Goal: Task Accomplishment & Management: Complete application form

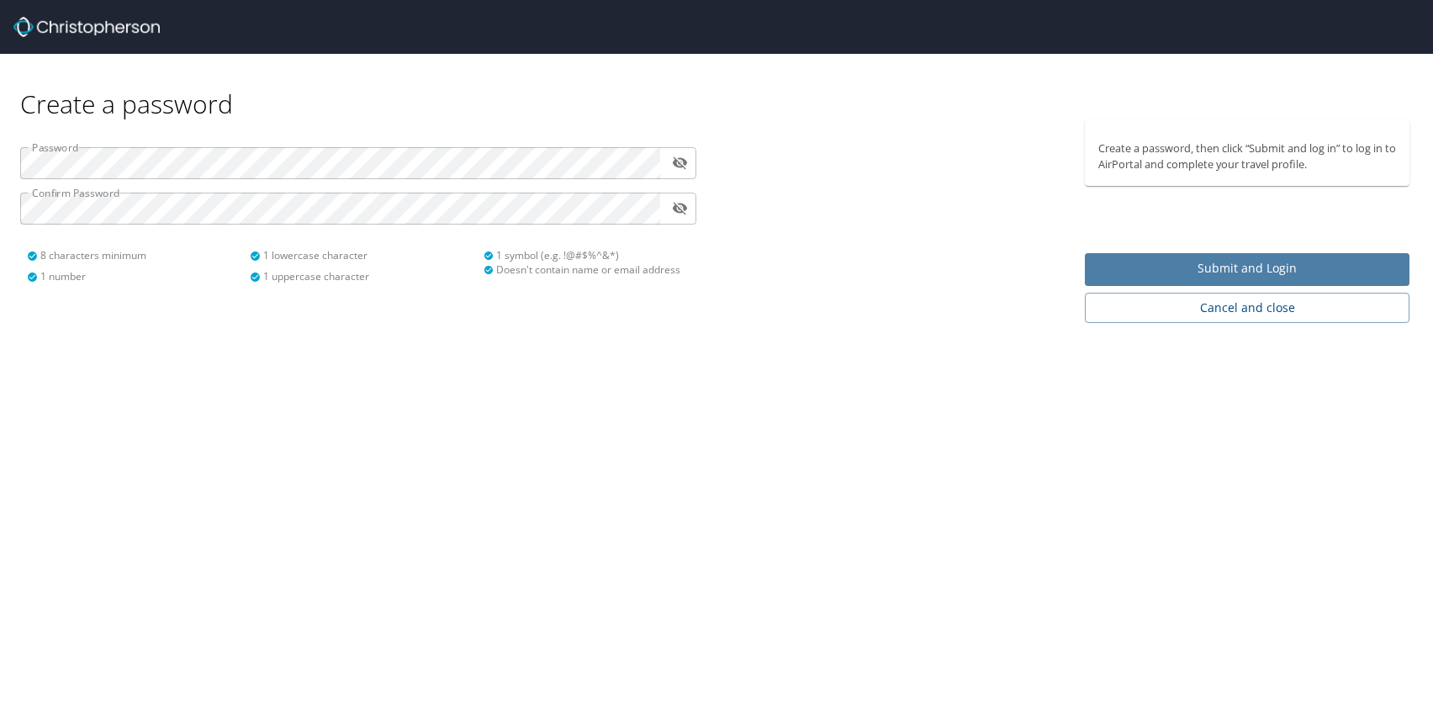
click at [1139, 255] on button "Submit and Login" at bounding box center [1247, 269] width 325 height 33
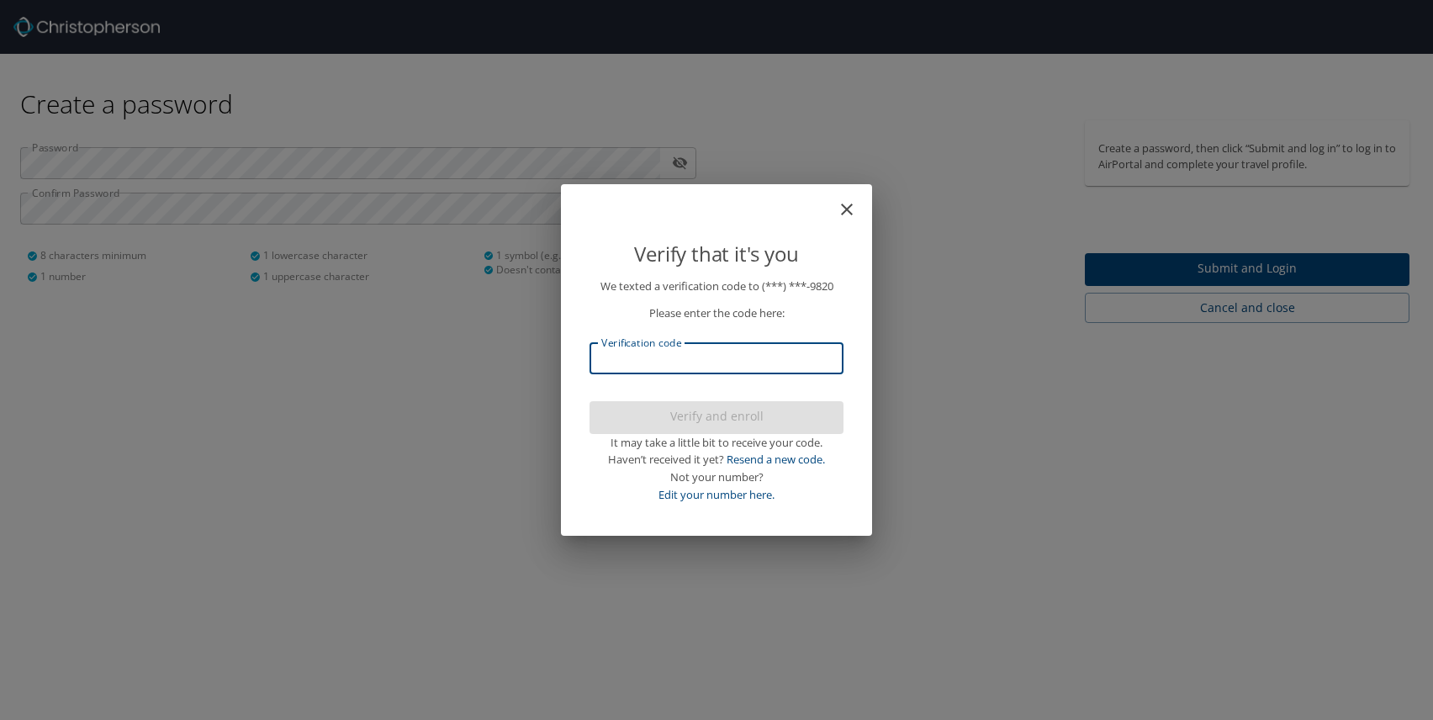
click at [709, 359] on input "Verification code" at bounding box center [716, 358] width 254 height 32
click at [675, 329] on p "We texted a verification code to (***) ***- 9820 Please enter the code here: Ve…" at bounding box center [716, 390] width 254 height 226
click at [684, 351] on input "Verification code" at bounding box center [716, 358] width 254 height 32
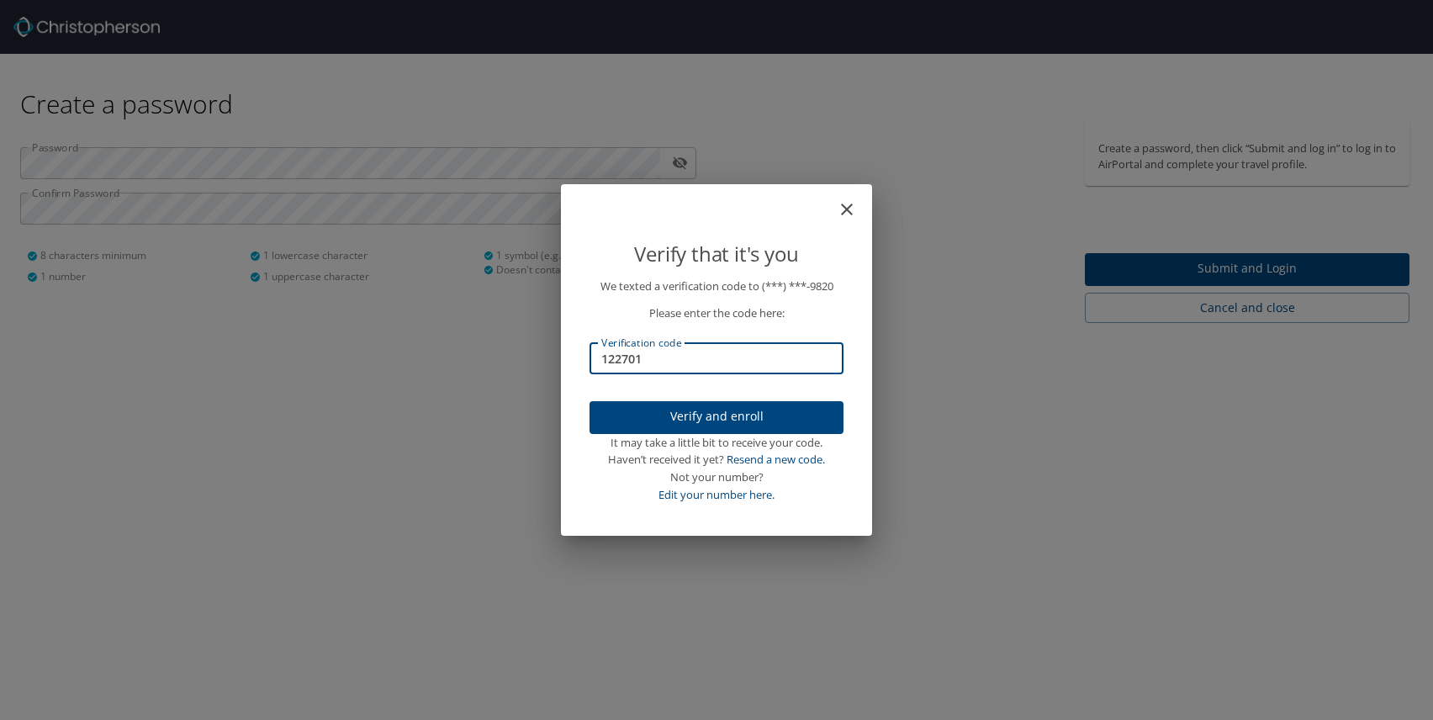
type input "122701"
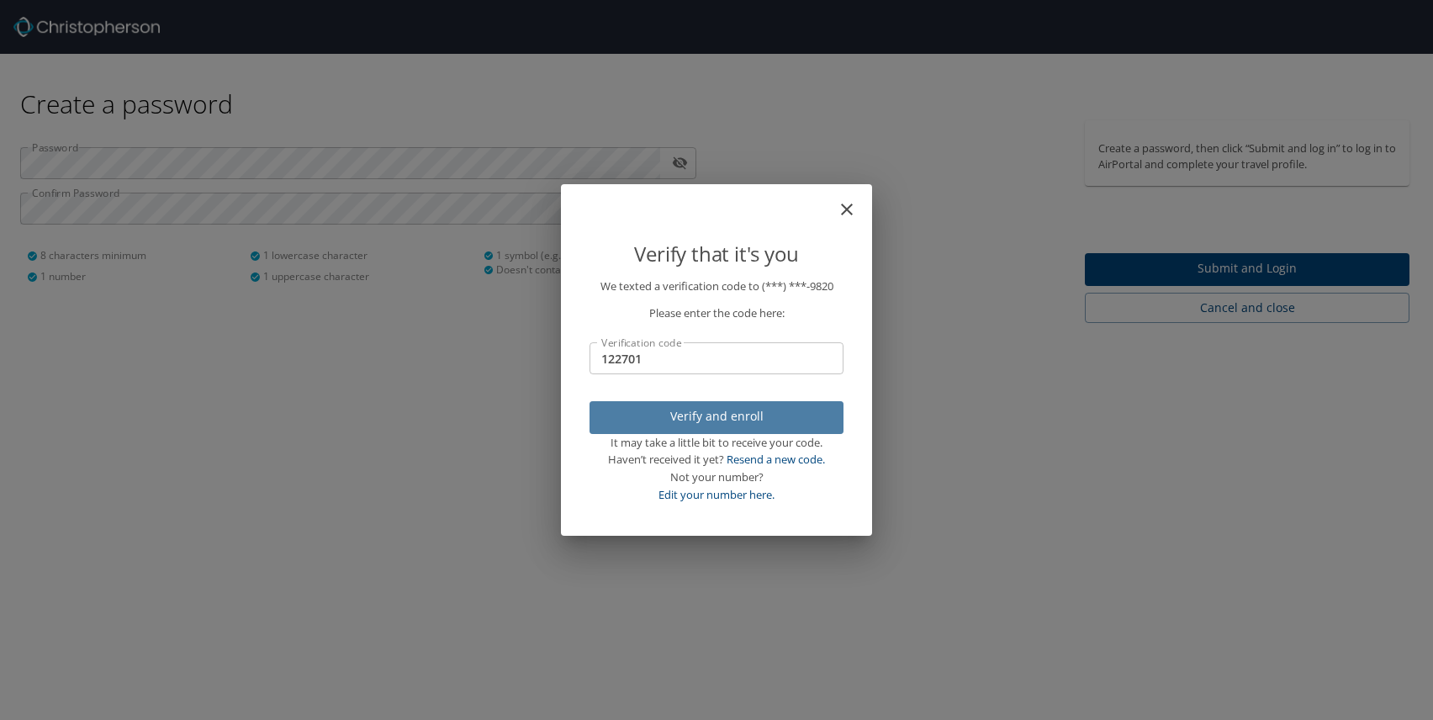
click at [663, 427] on button "Verify and enroll" at bounding box center [716, 417] width 254 height 33
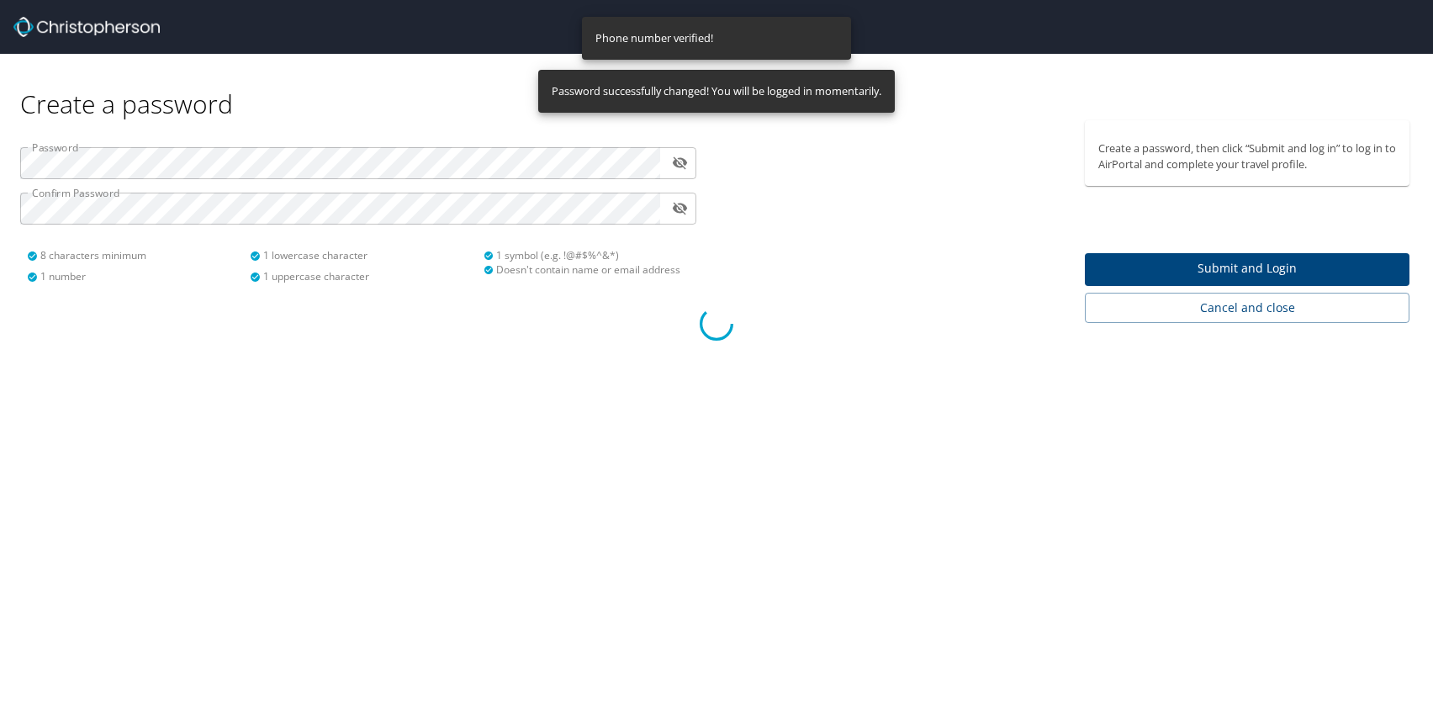
select select "US"
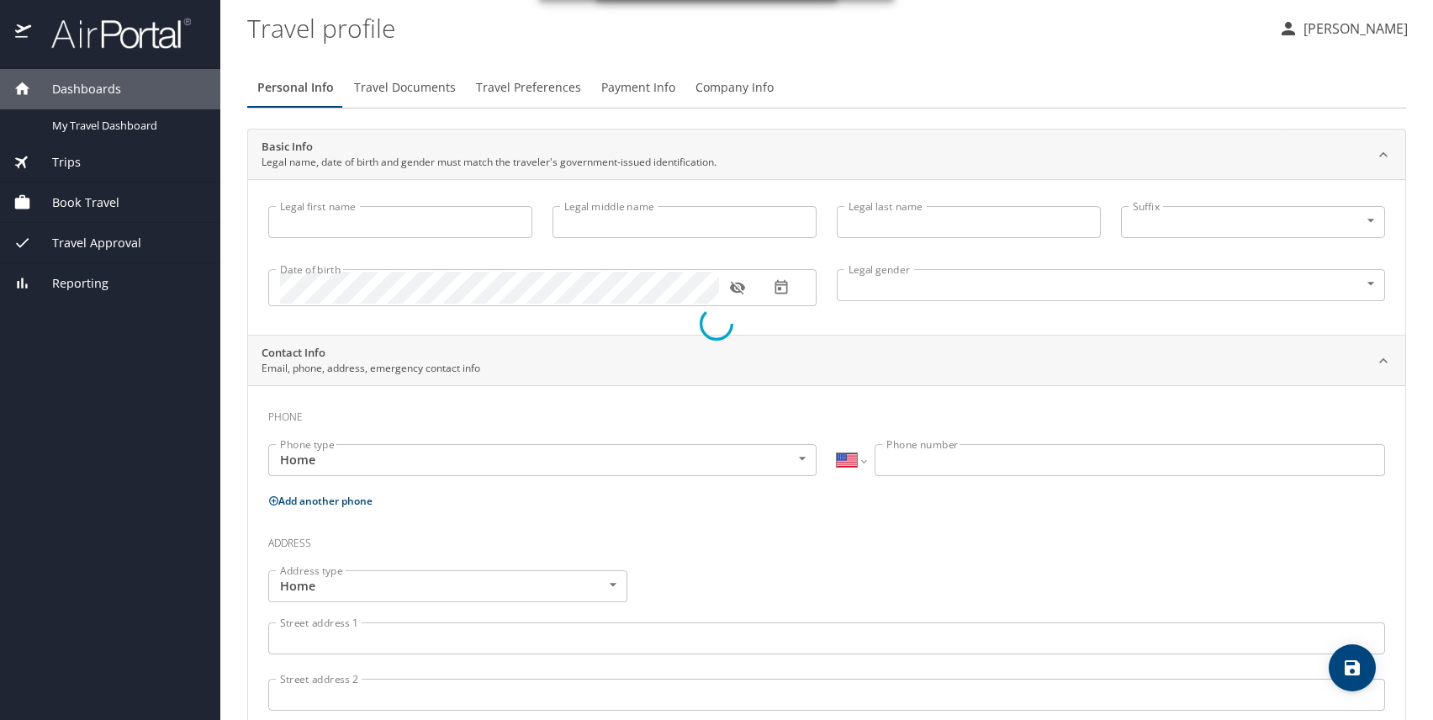
type input "[PERSON_NAME]"
type input "[DEMOGRAPHIC_DATA]"
select select "US"
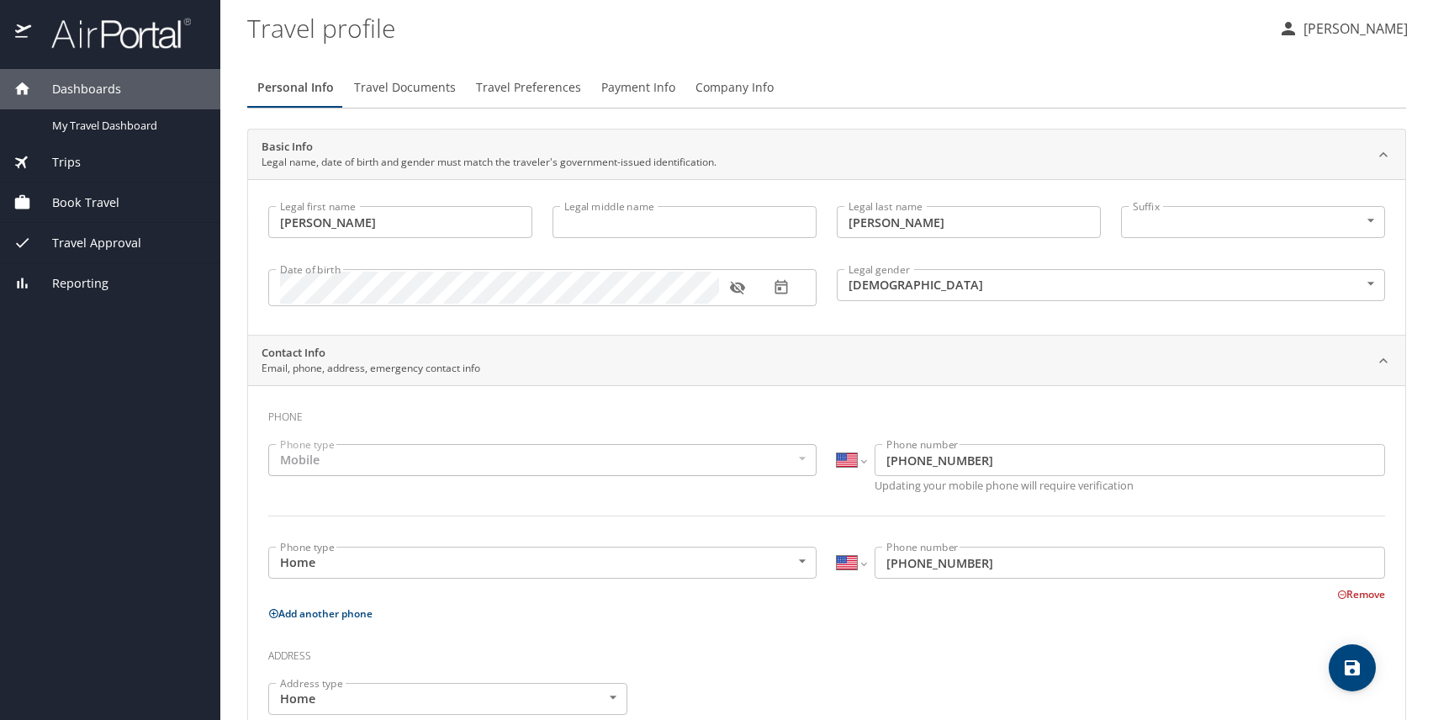
click at [512, 304] on div "Date of birth" at bounding box center [542, 287] width 548 height 37
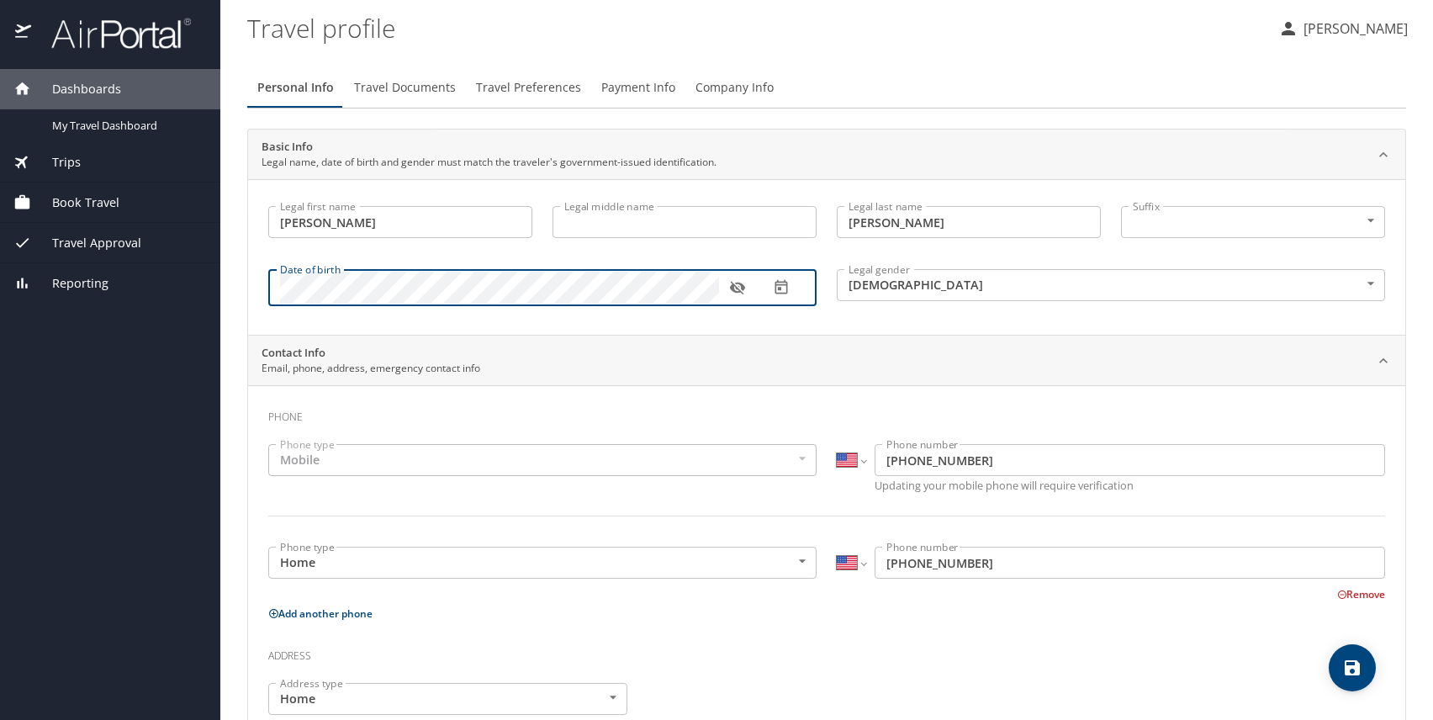
click at [726, 293] on button "button" at bounding box center [737, 287] width 37 height 37
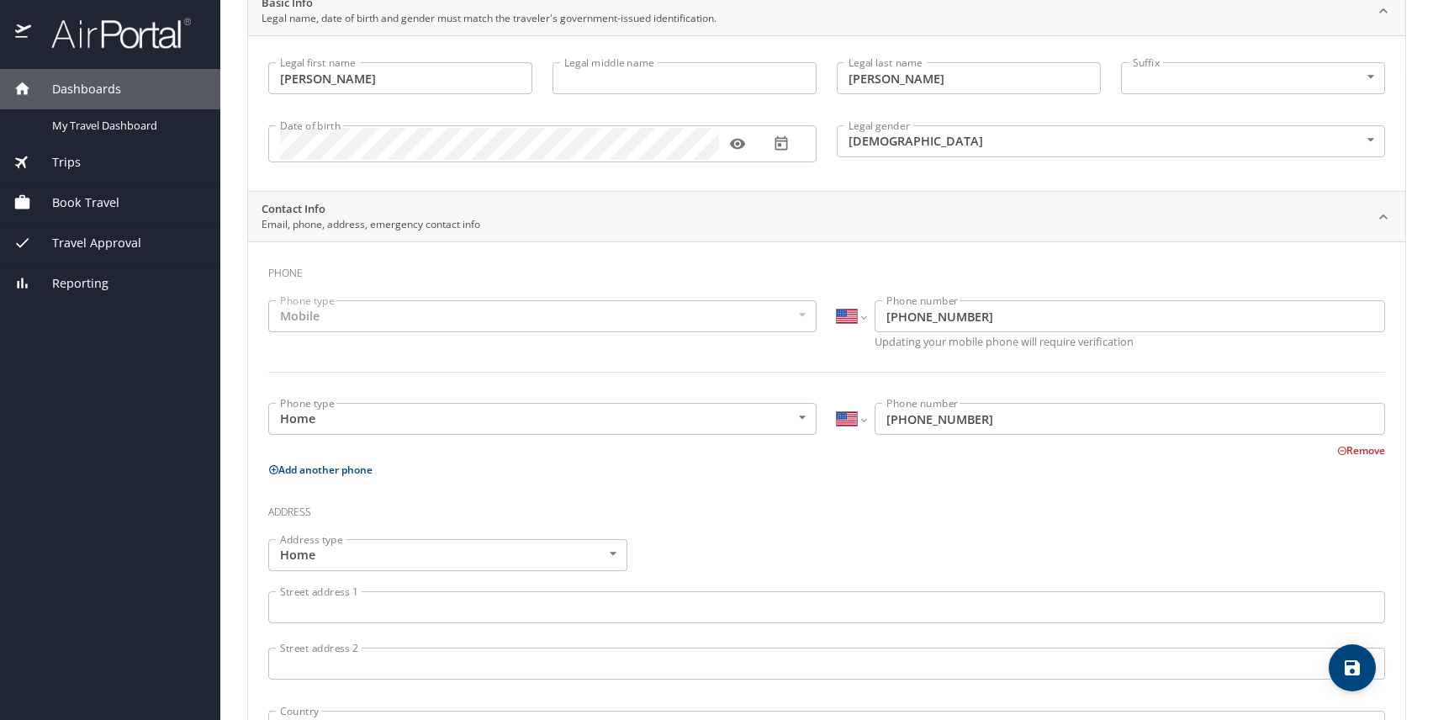
scroll to position [305, 0]
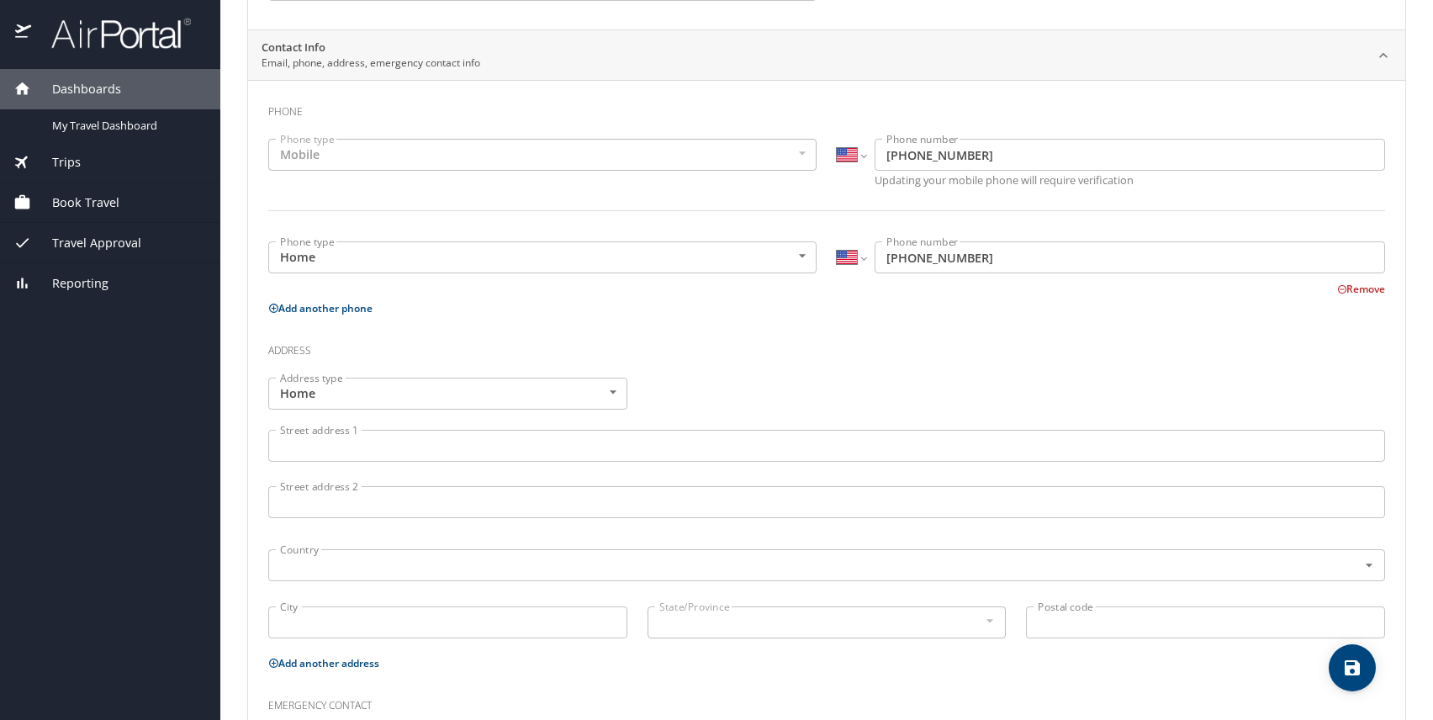
click at [541, 447] on input "Street address 1" at bounding box center [826, 446] width 1117 height 32
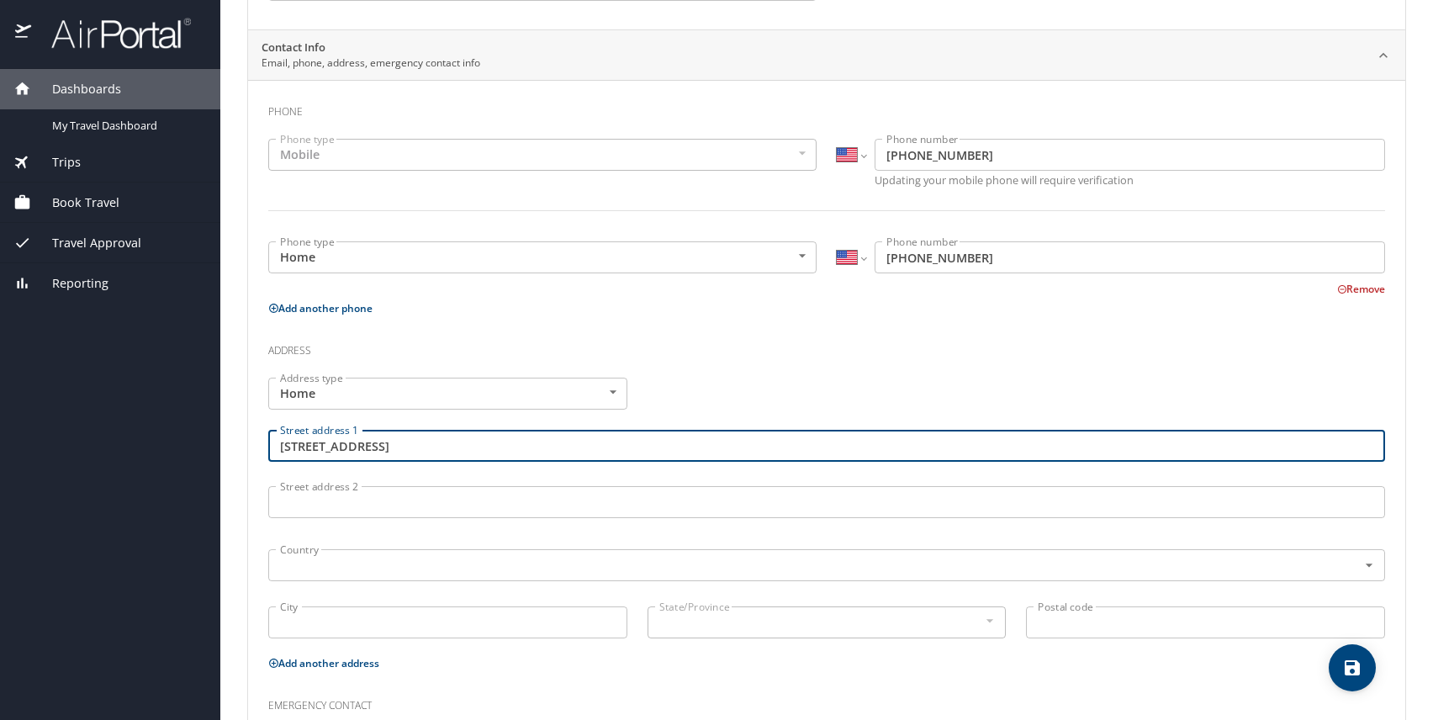
type input "[STREET_ADDRESS]"
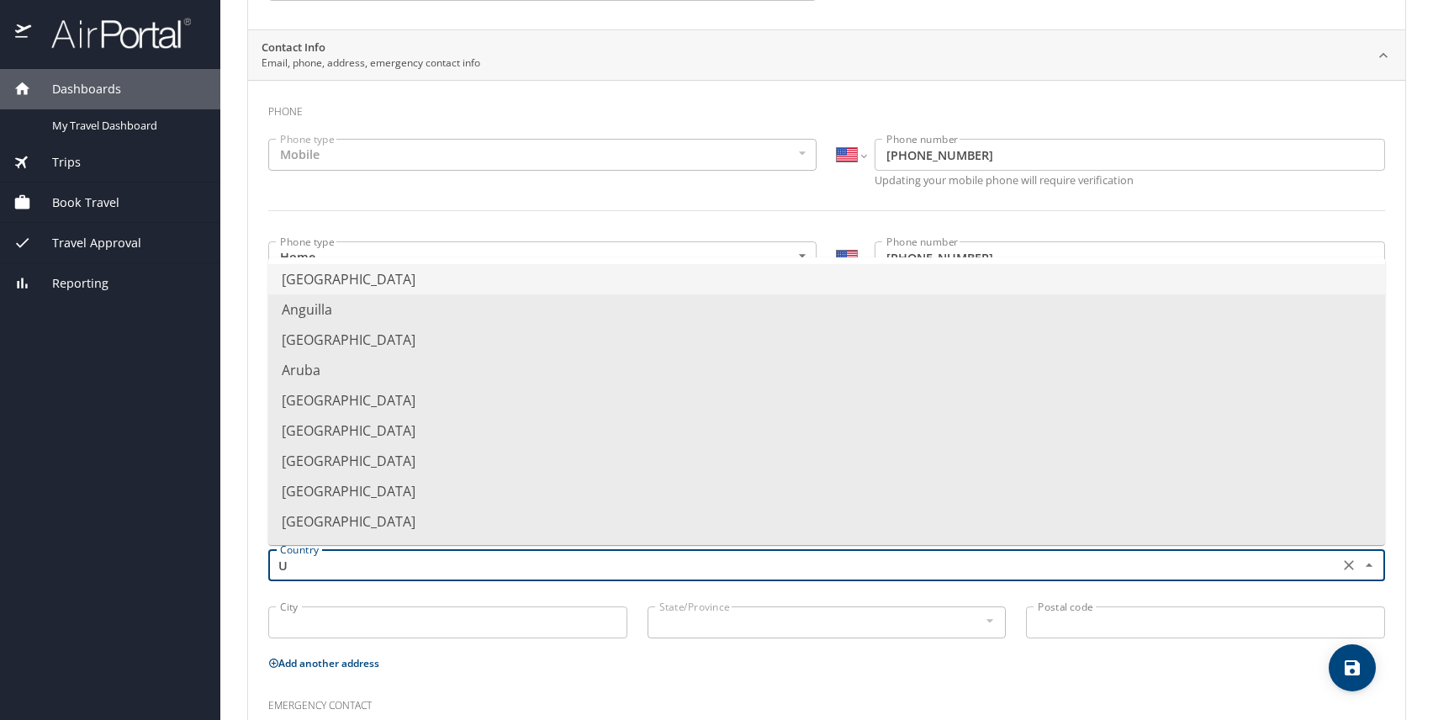
click at [432, 287] on li "[GEOGRAPHIC_DATA]" at bounding box center [826, 279] width 1117 height 30
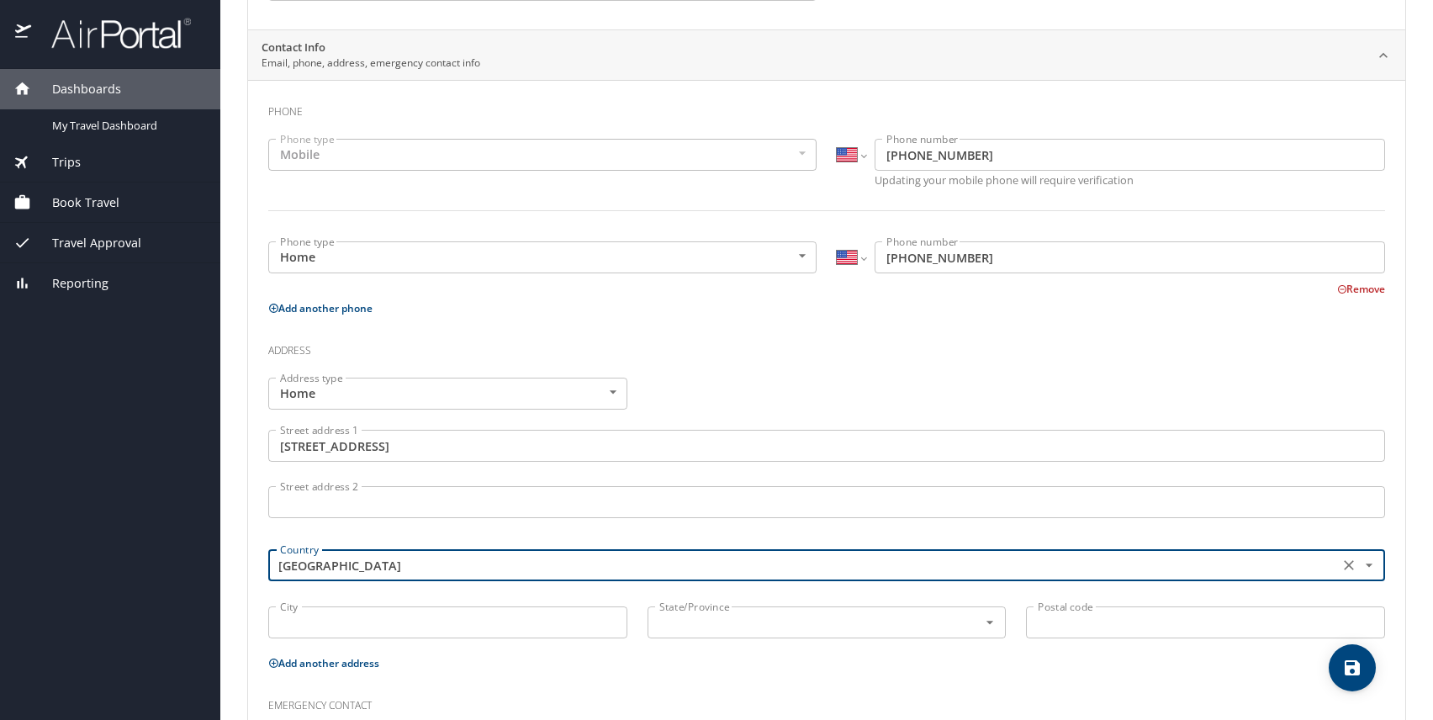
type input "[GEOGRAPHIC_DATA]"
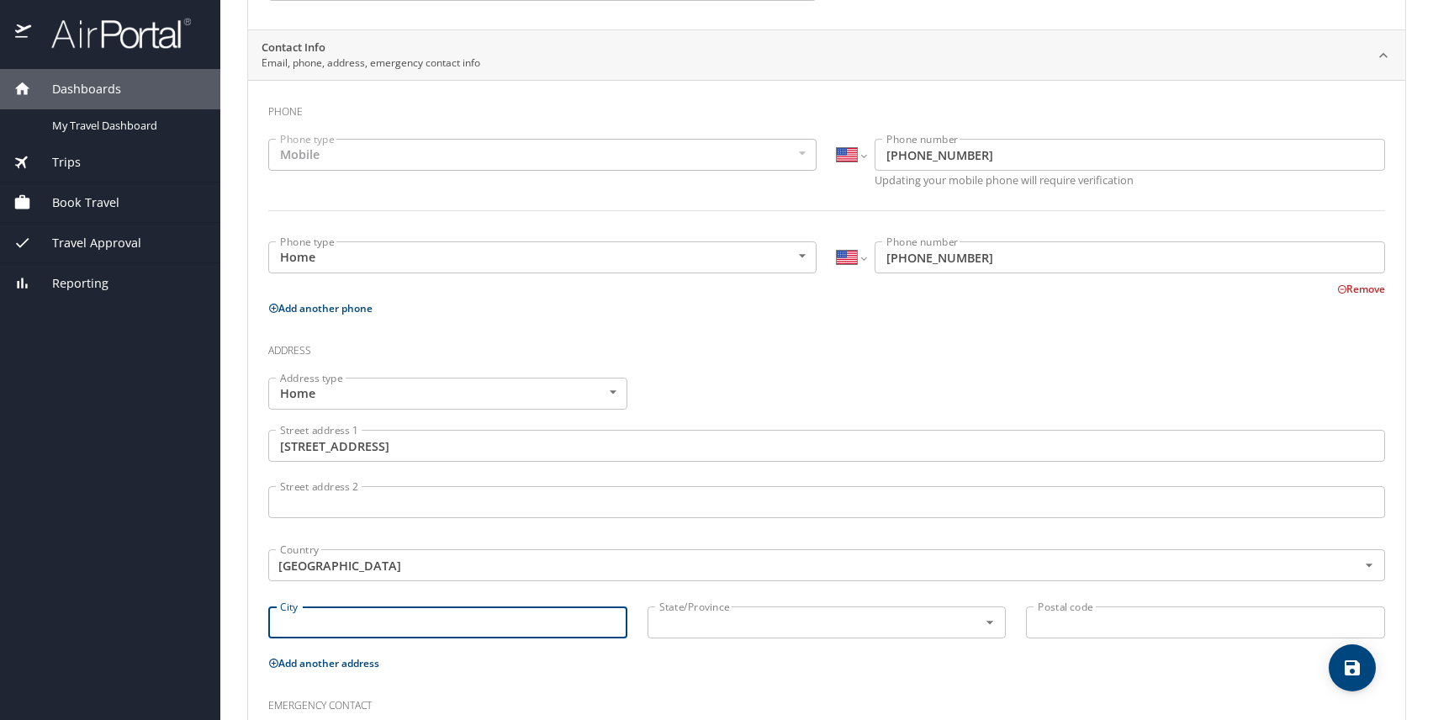
click at [396, 621] on input "City" at bounding box center [447, 622] width 359 height 32
type input "Tallahassee"
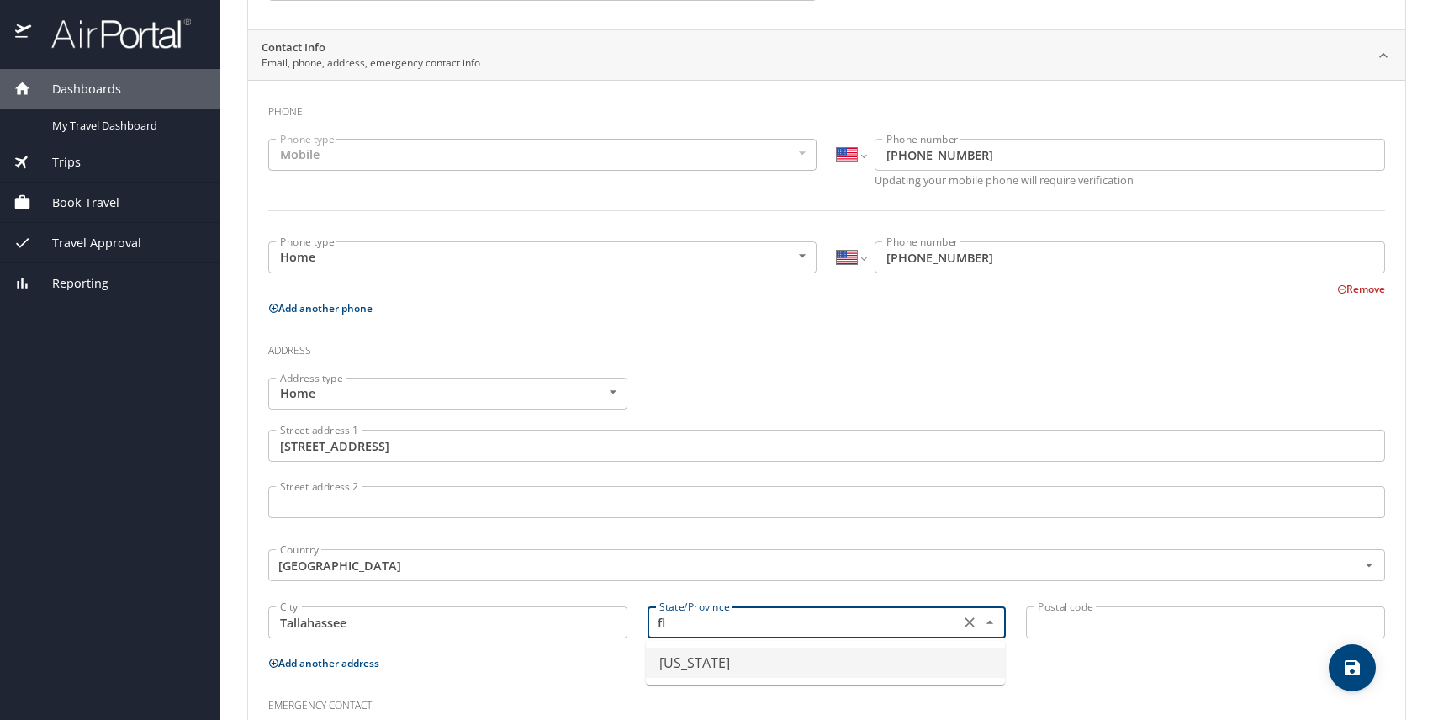
click at [741, 653] on li "[US_STATE]" at bounding box center [825, 662] width 359 height 30
type input "[US_STATE]"
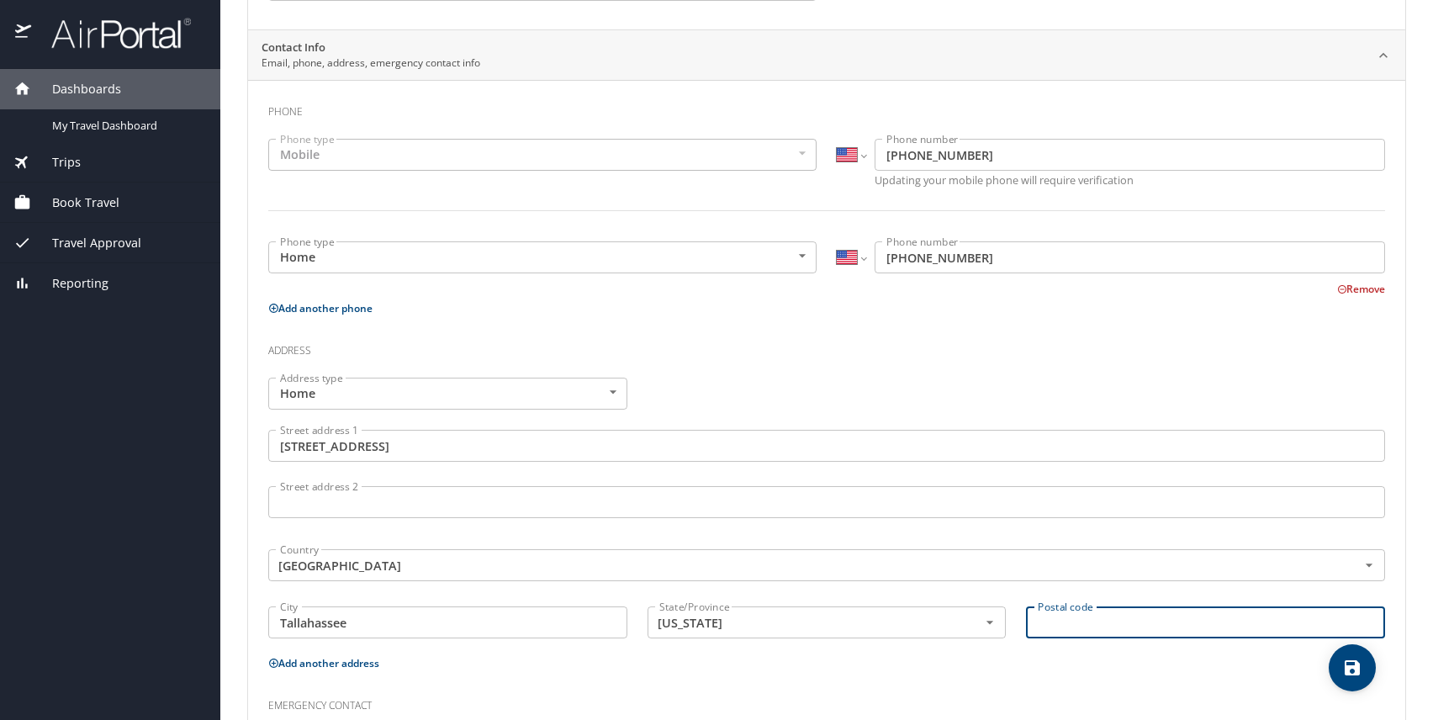
click at [1034, 625] on input "Postal code" at bounding box center [1205, 622] width 359 height 32
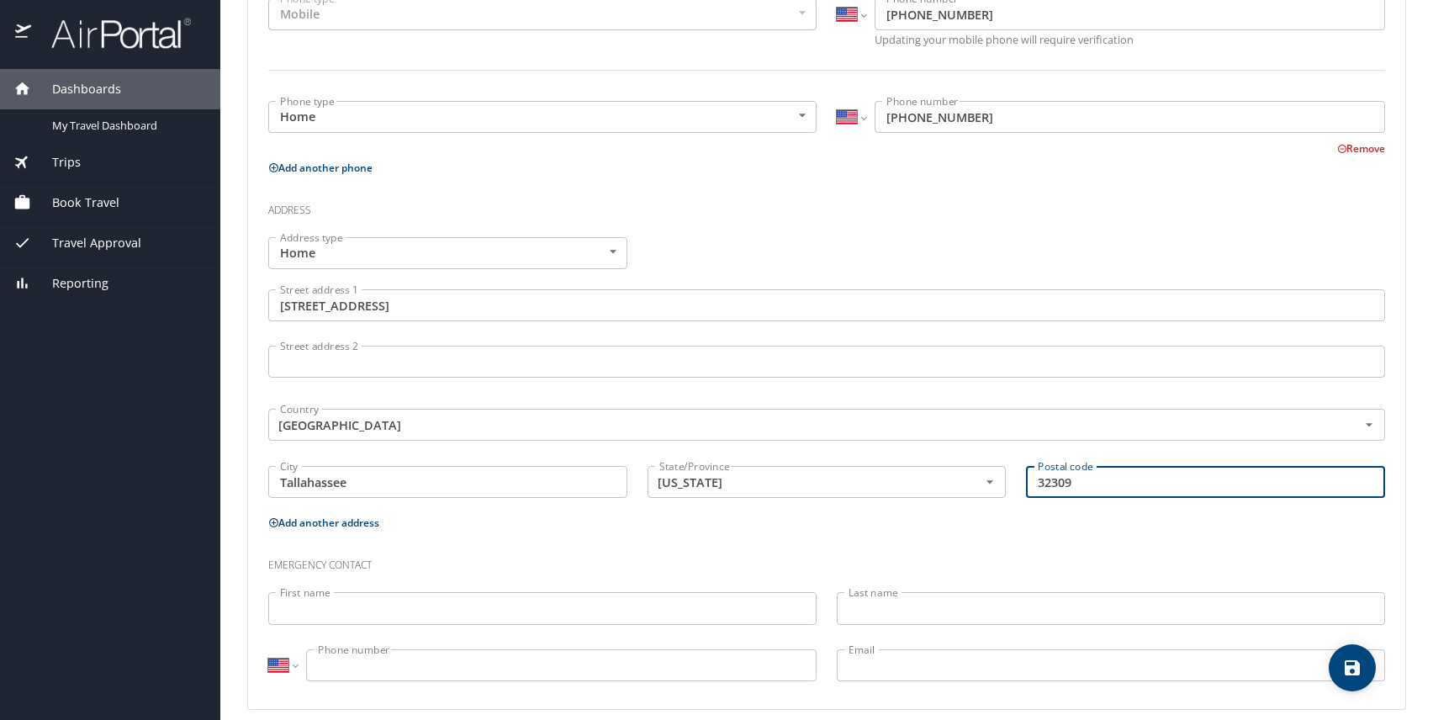
scroll to position [461, 0]
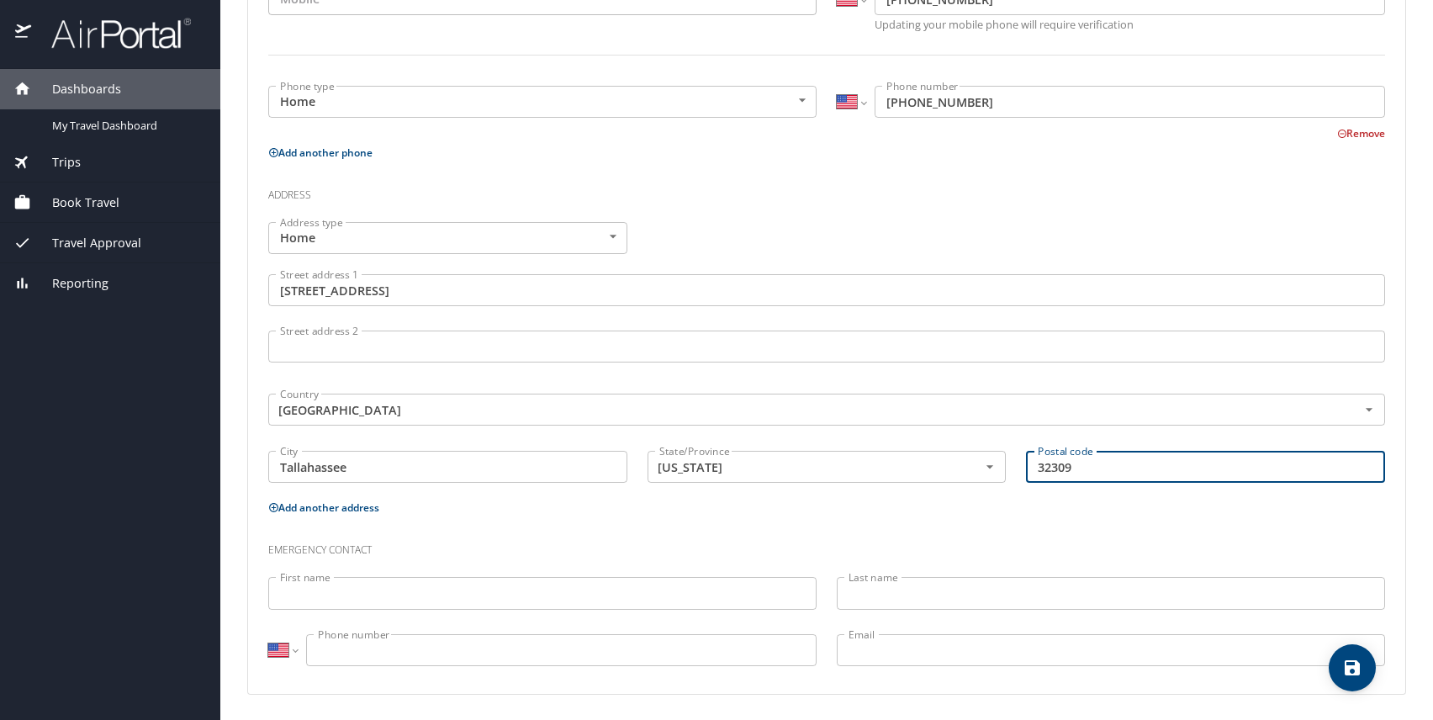
type input "32309"
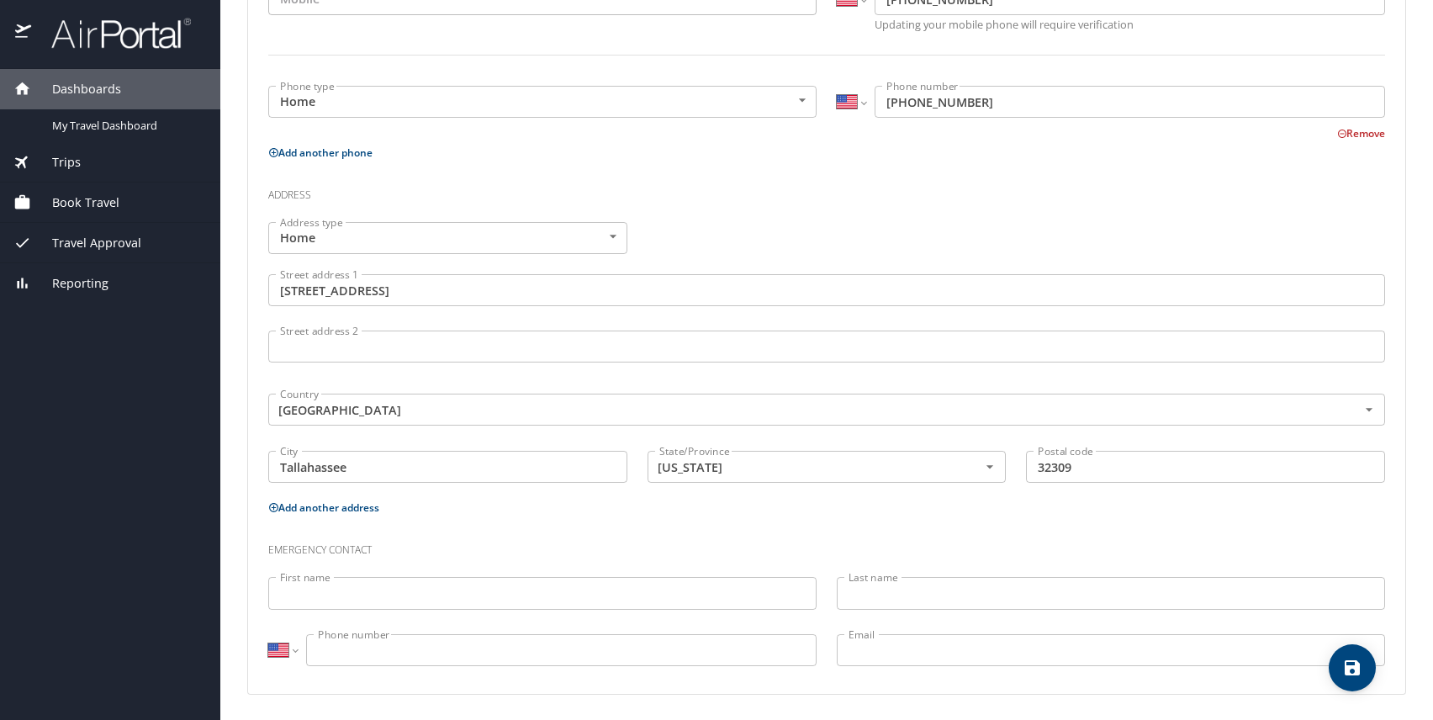
click at [526, 567] on div "First name First name" at bounding box center [542, 595] width 568 height 56
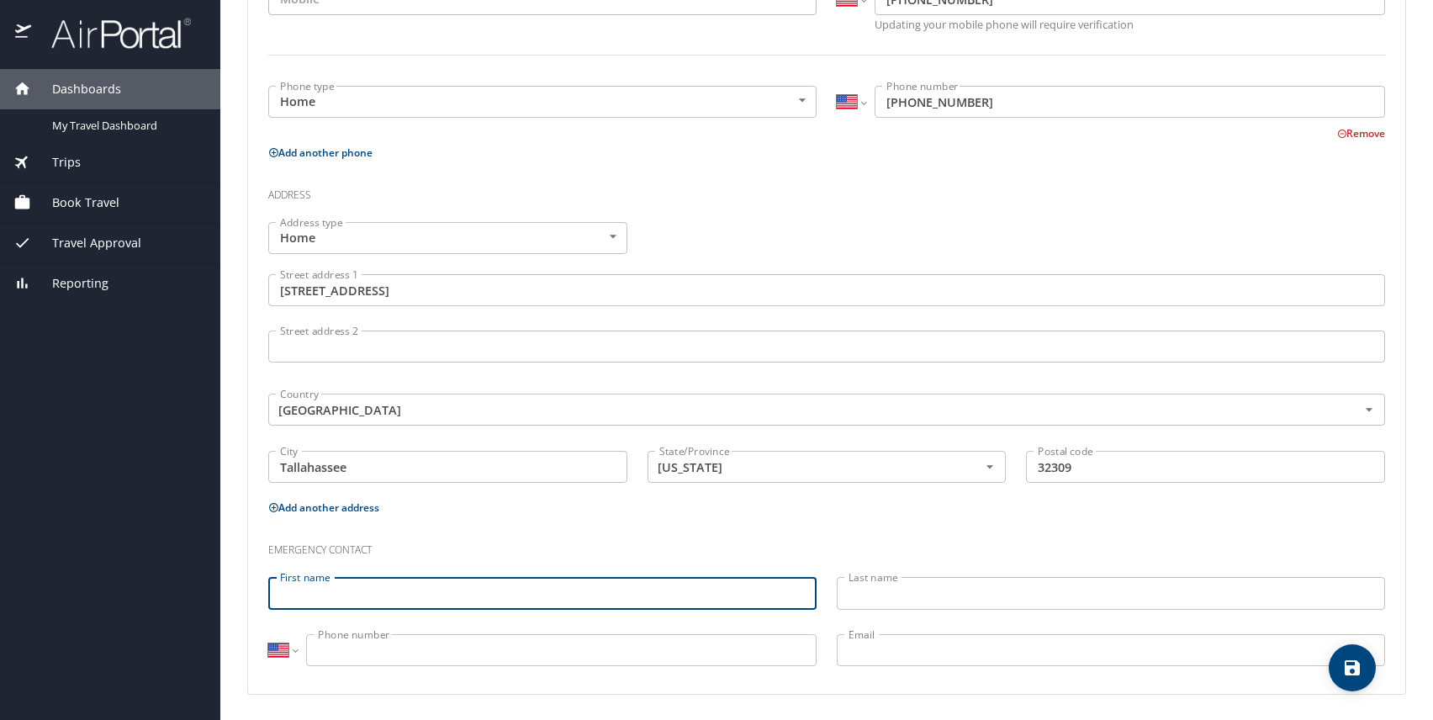
click at [513, 582] on input "First name" at bounding box center [542, 593] width 548 height 32
type input "[PERSON_NAME]"
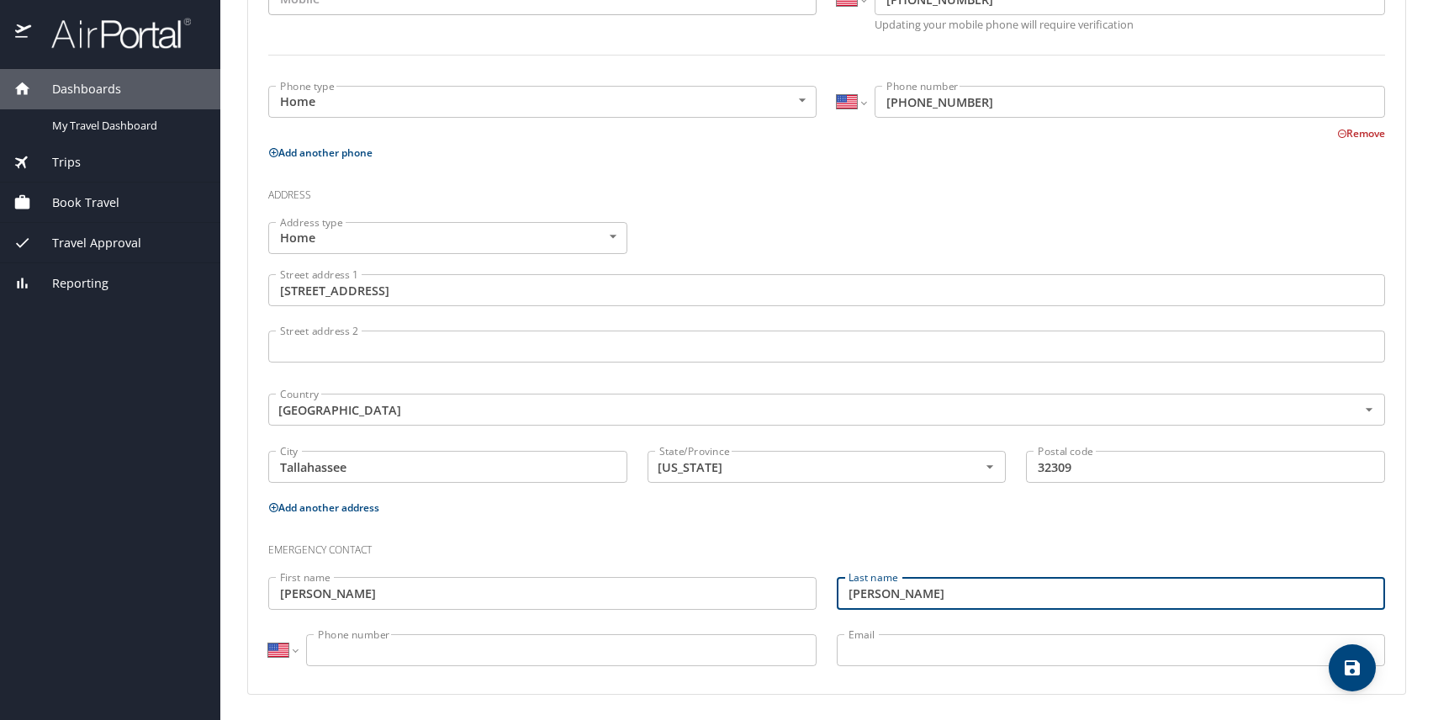
type input "[PERSON_NAME]"
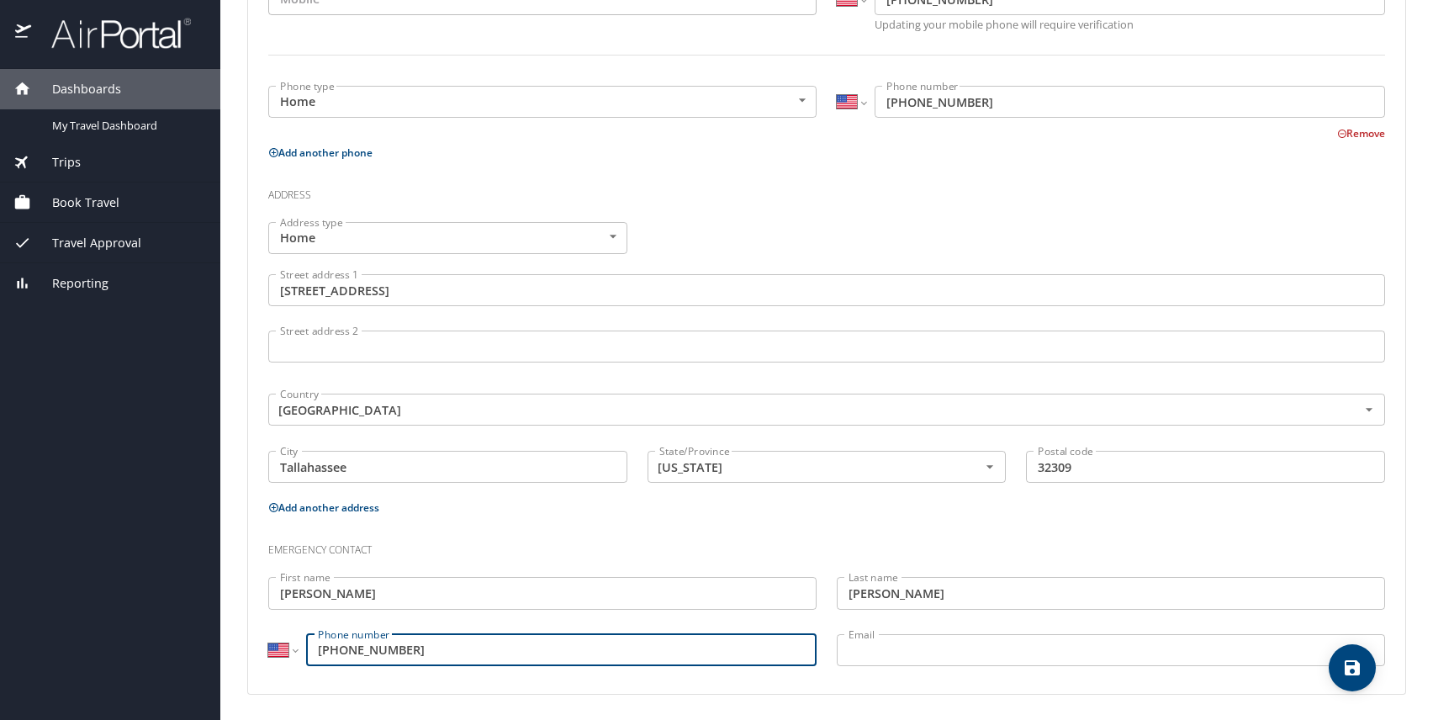
type input "[PHONE_NUMBER]"
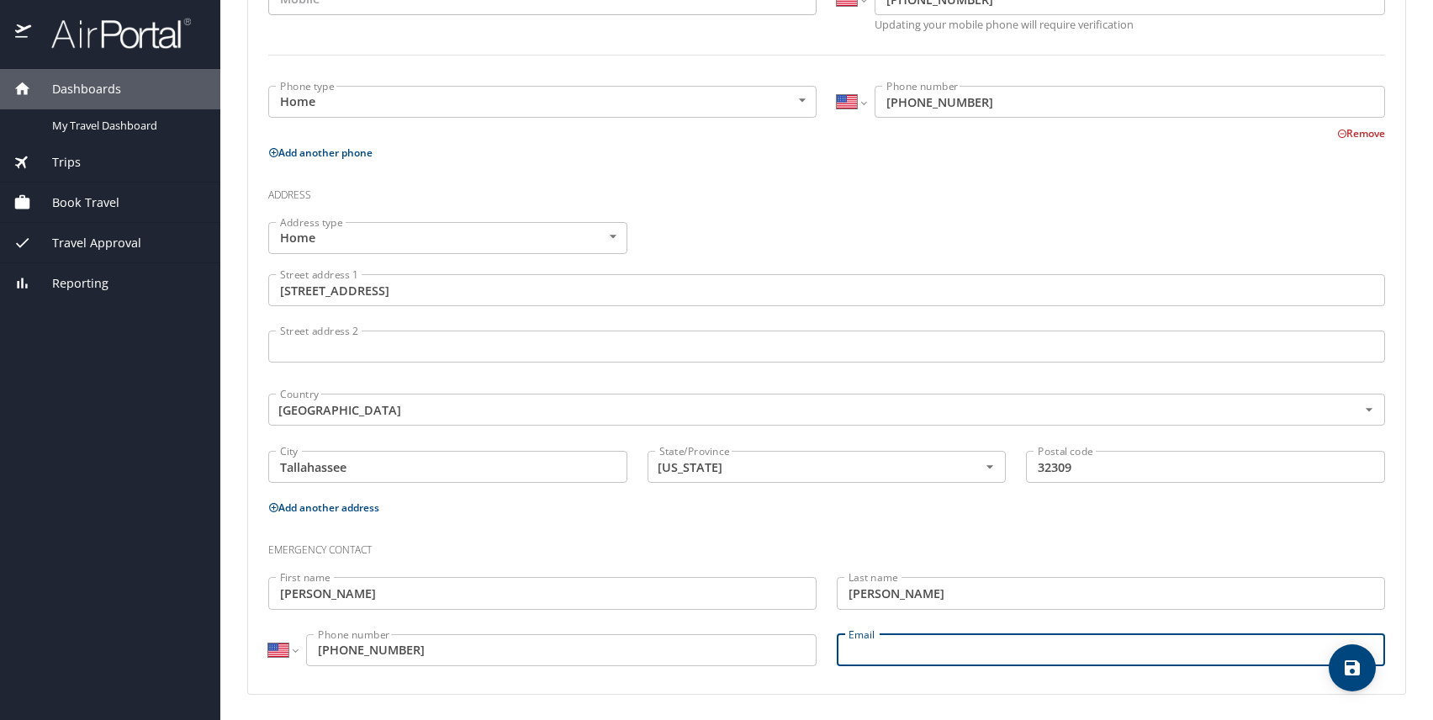
click at [908, 657] on input "Email" at bounding box center [1111, 650] width 548 height 32
type input "[EMAIL_ADDRESS][DOMAIN_NAME]"
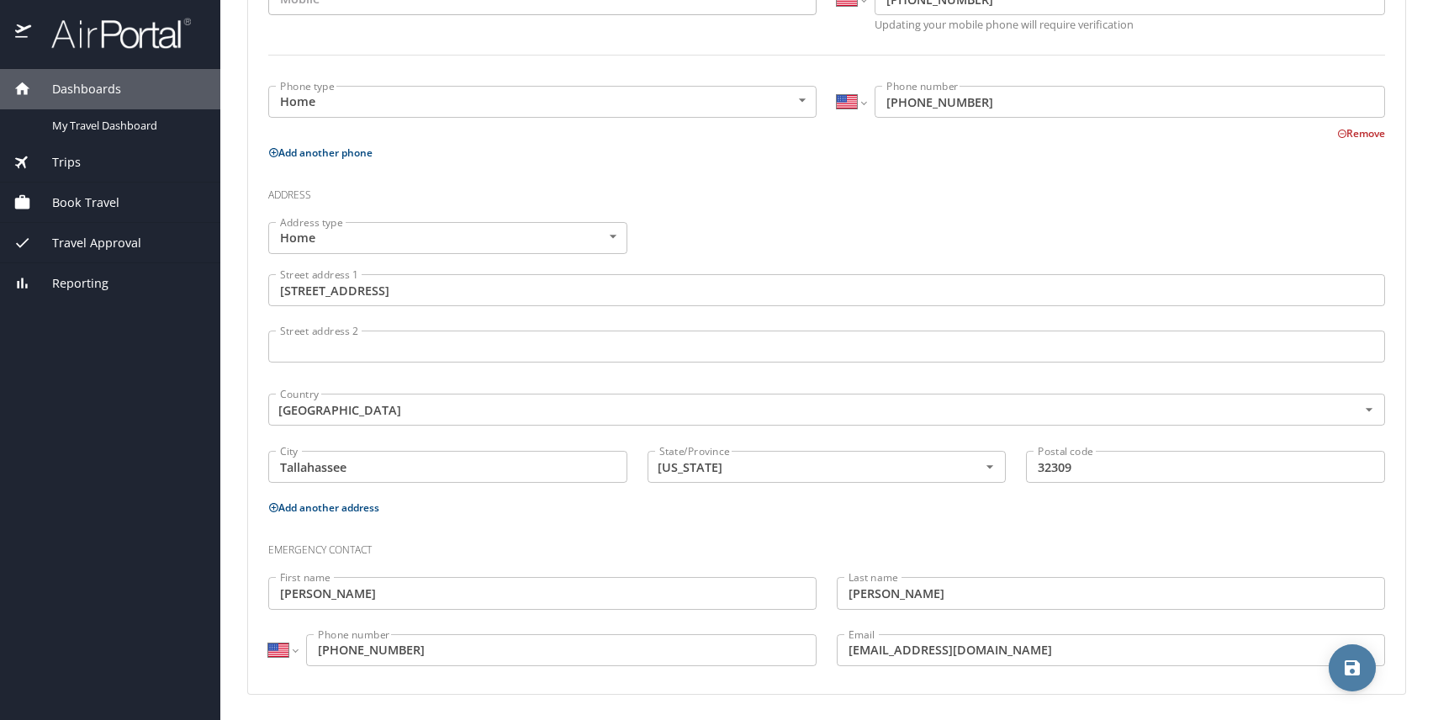
click at [1355, 675] on icon "save" at bounding box center [1352, 668] width 20 height 20
select select "US"
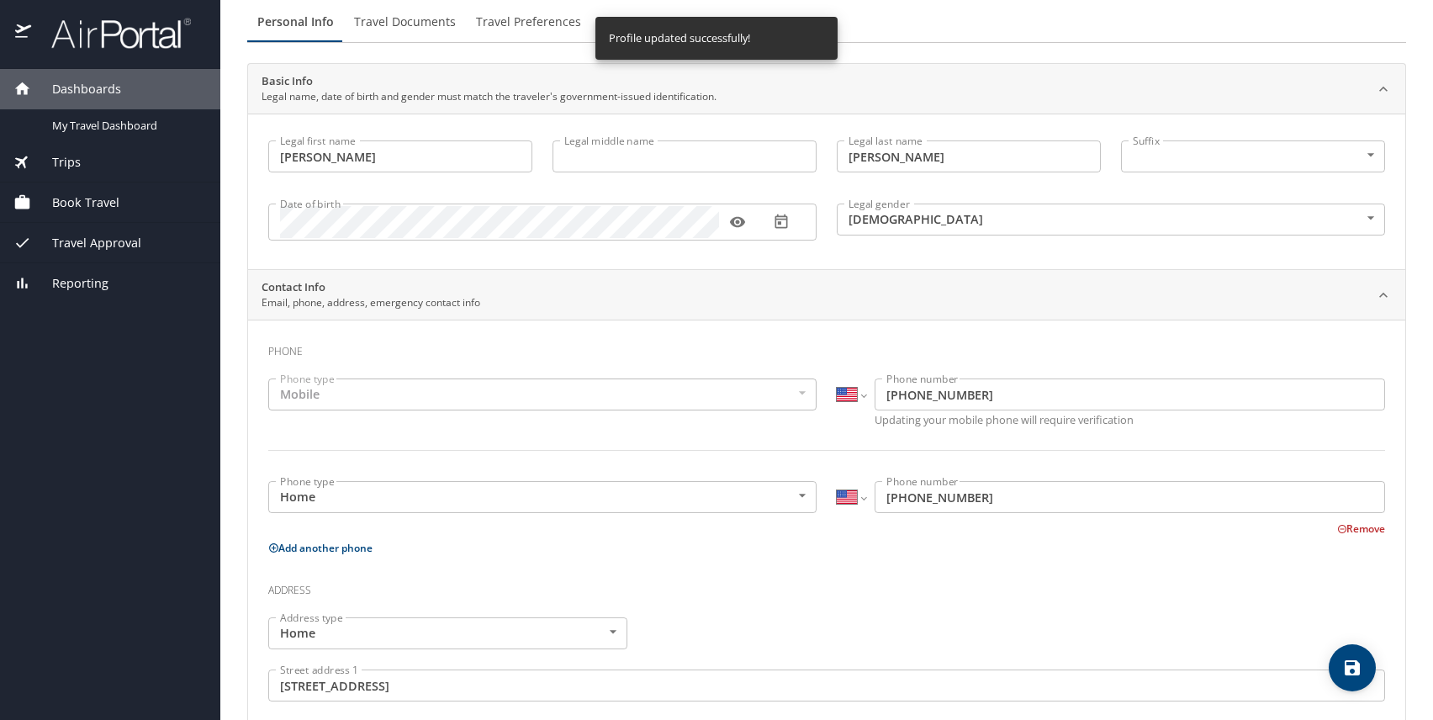
scroll to position [0, 0]
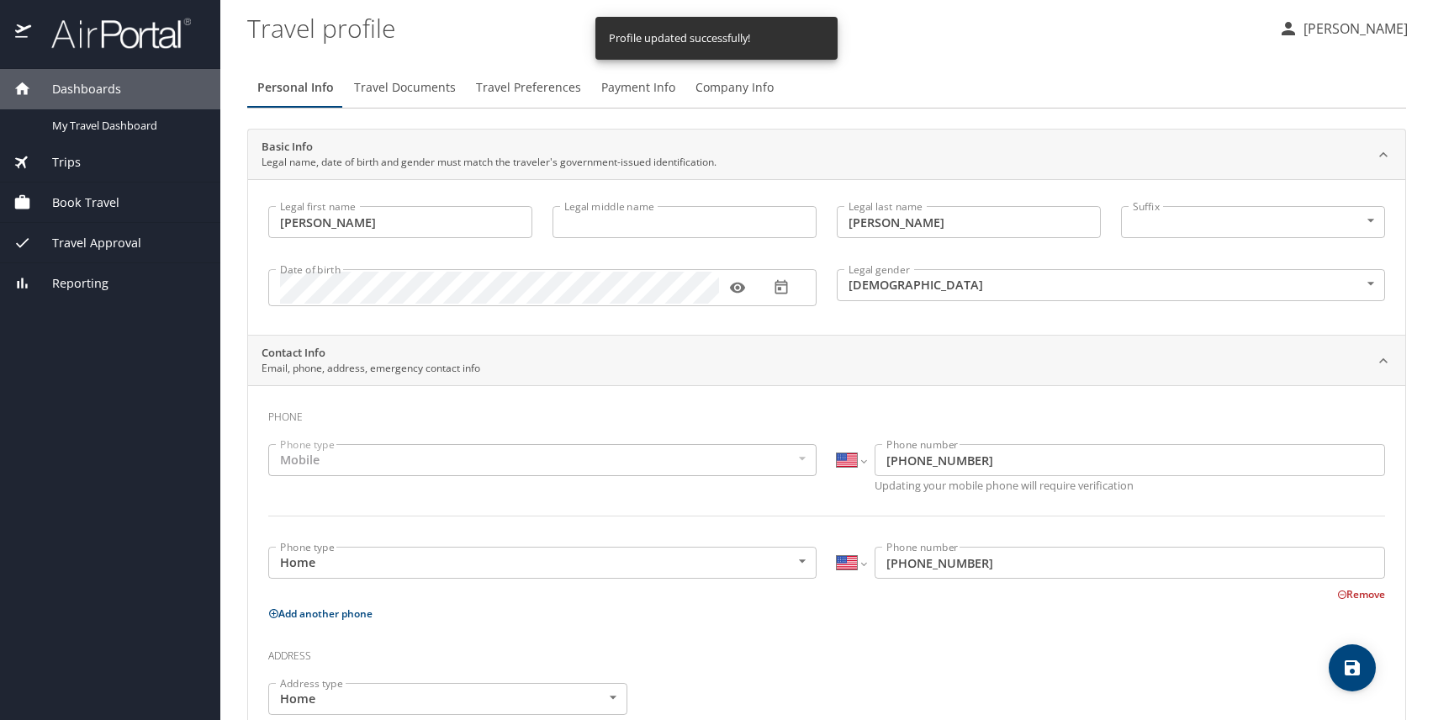
click at [351, 89] on button "Travel Documents" at bounding box center [405, 87] width 122 height 40
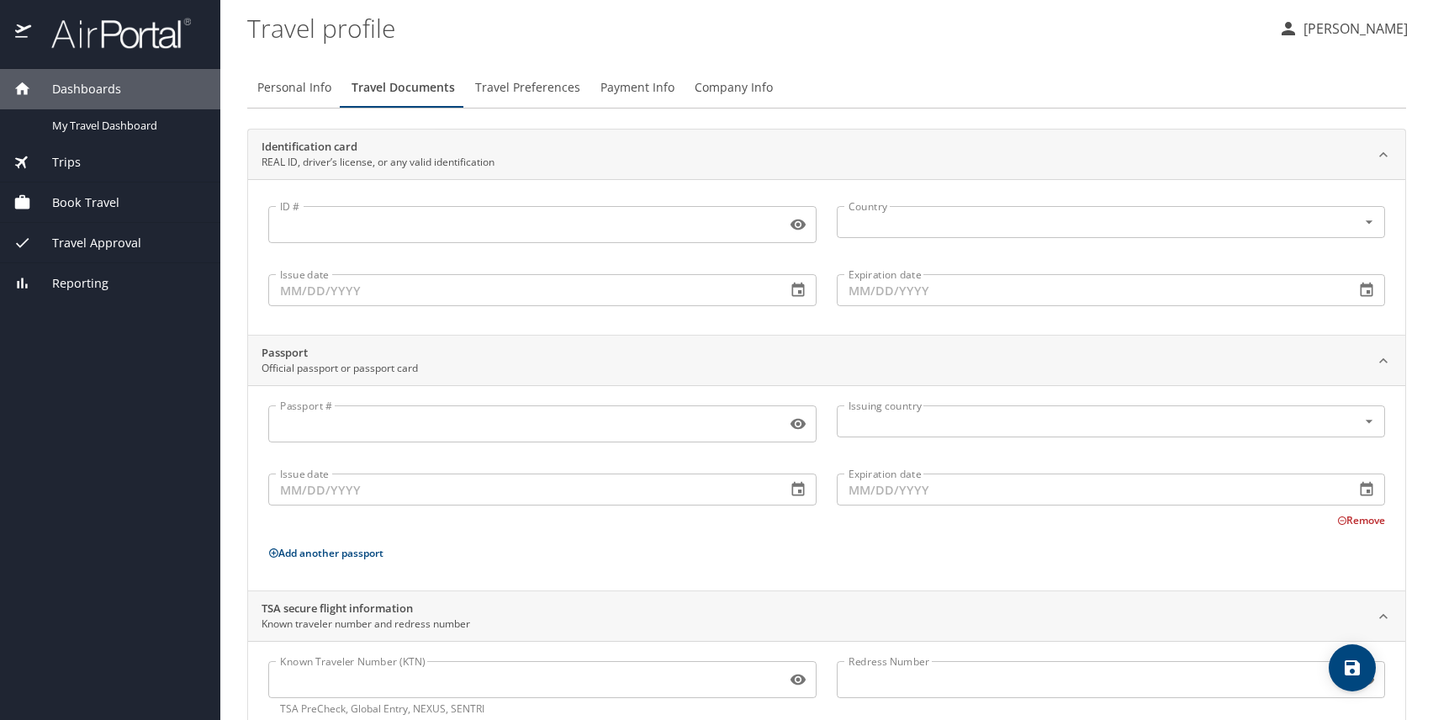
click at [521, 86] on span "Travel Preferences" at bounding box center [527, 87] width 105 height 21
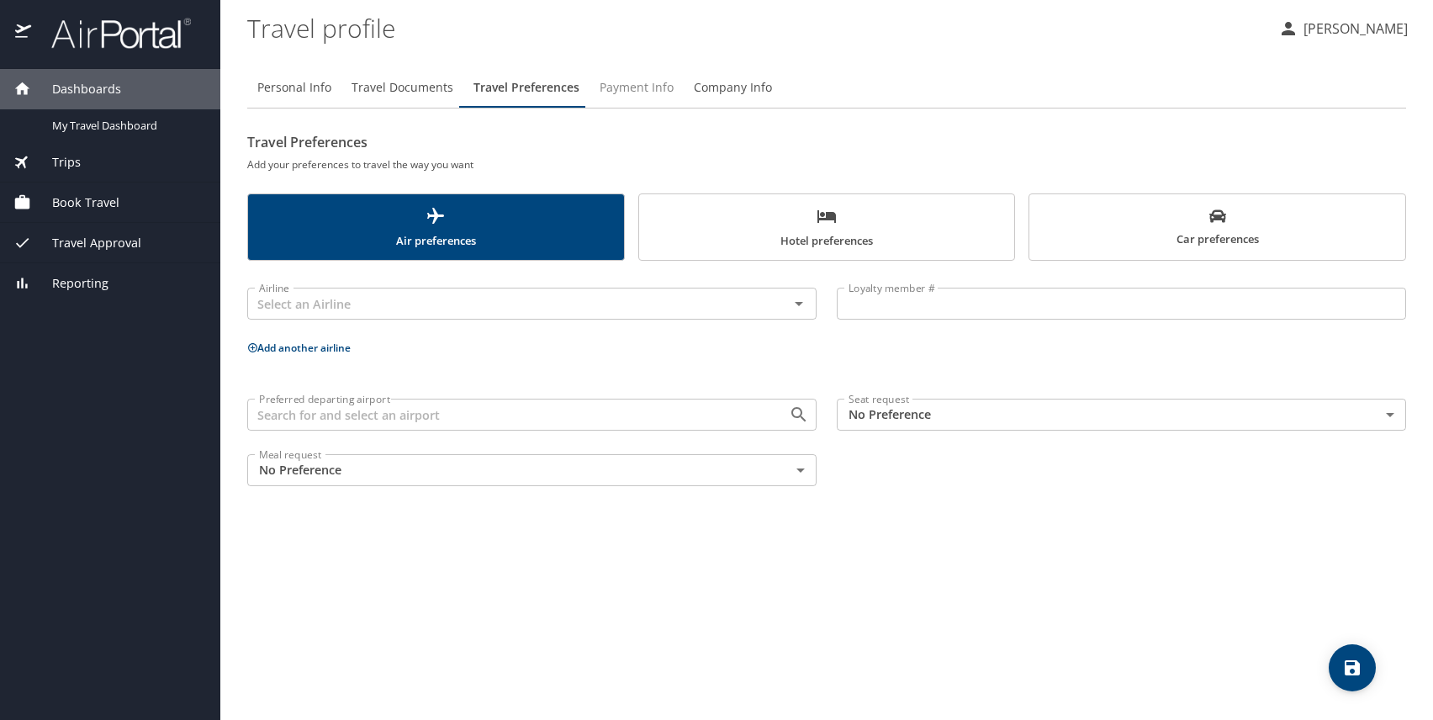
click at [609, 88] on span "Payment Info" at bounding box center [637, 87] width 74 height 21
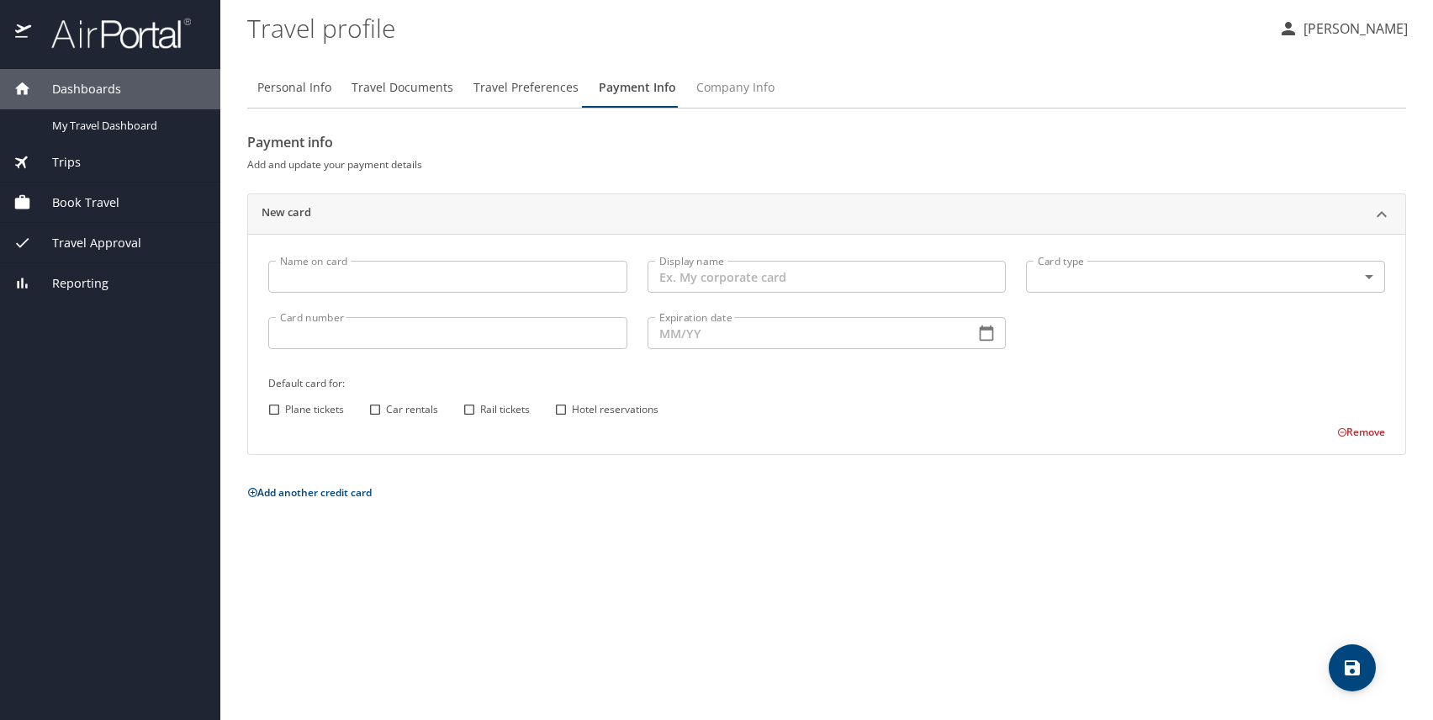
click at [712, 83] on span "Company Info" at bounding box center [735, 87] width 78 height 21
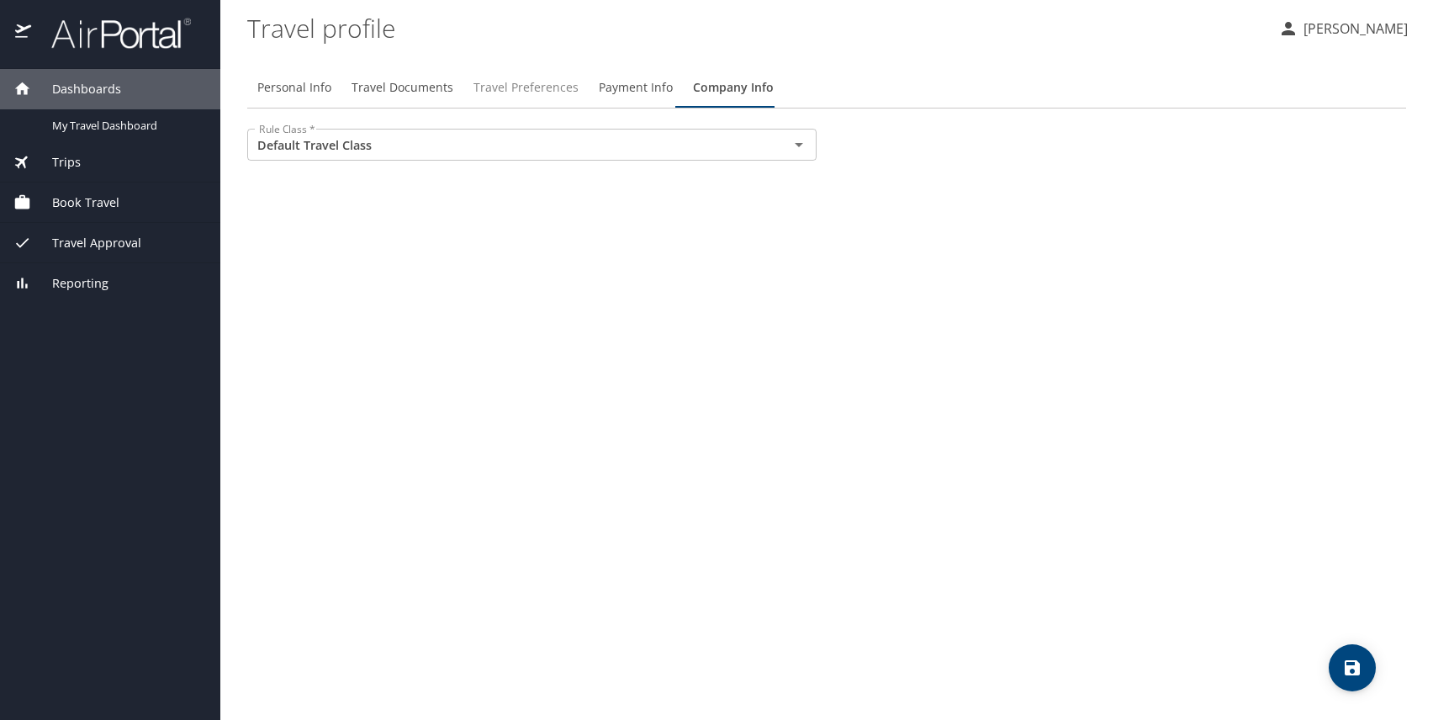
click at [491, 78] on span "Travel Preferences" at bounding box center [525, 87] width 105 height 21
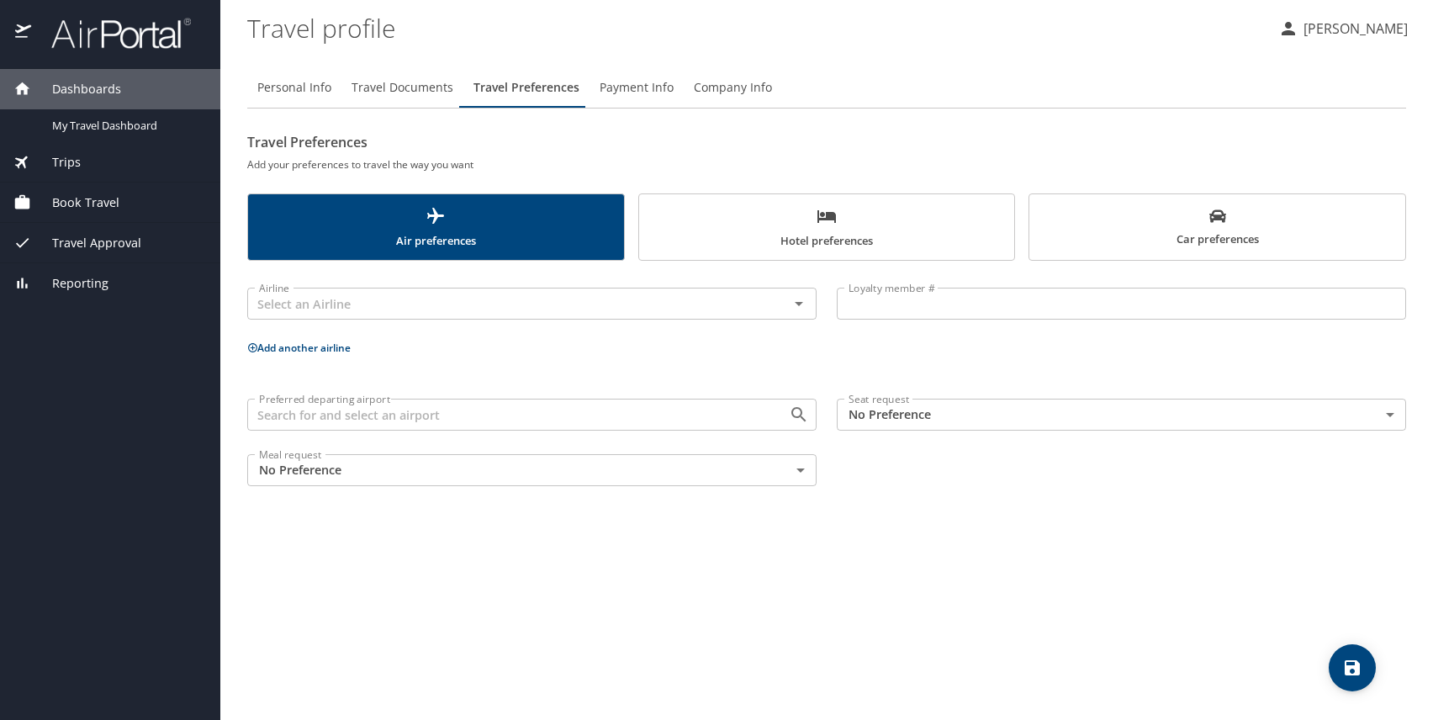
click at [137, 198] on div "Book Travel" at bounding box center [109, 202] width 193 height 18
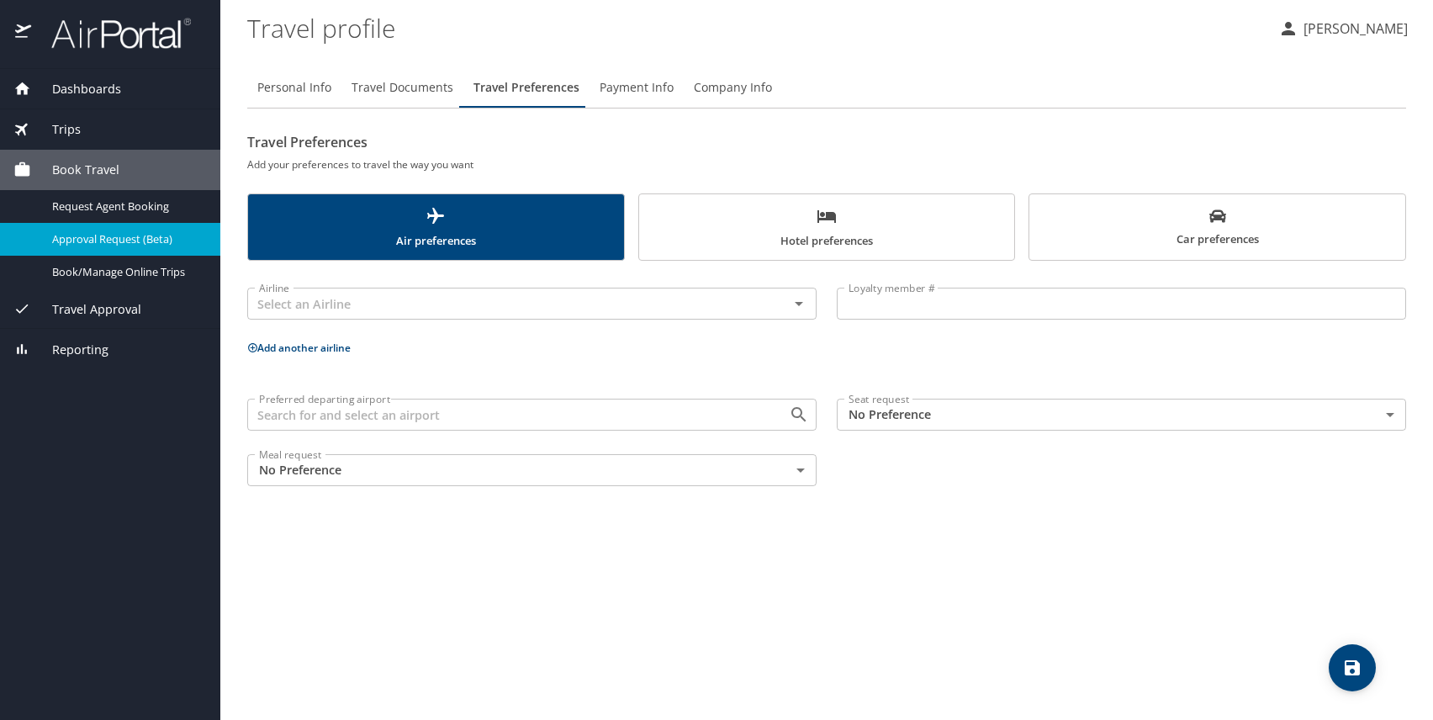
click at [158, 240] on span "Approval Request (Beta)" at bounding box center [126, 239] width 148 height 16
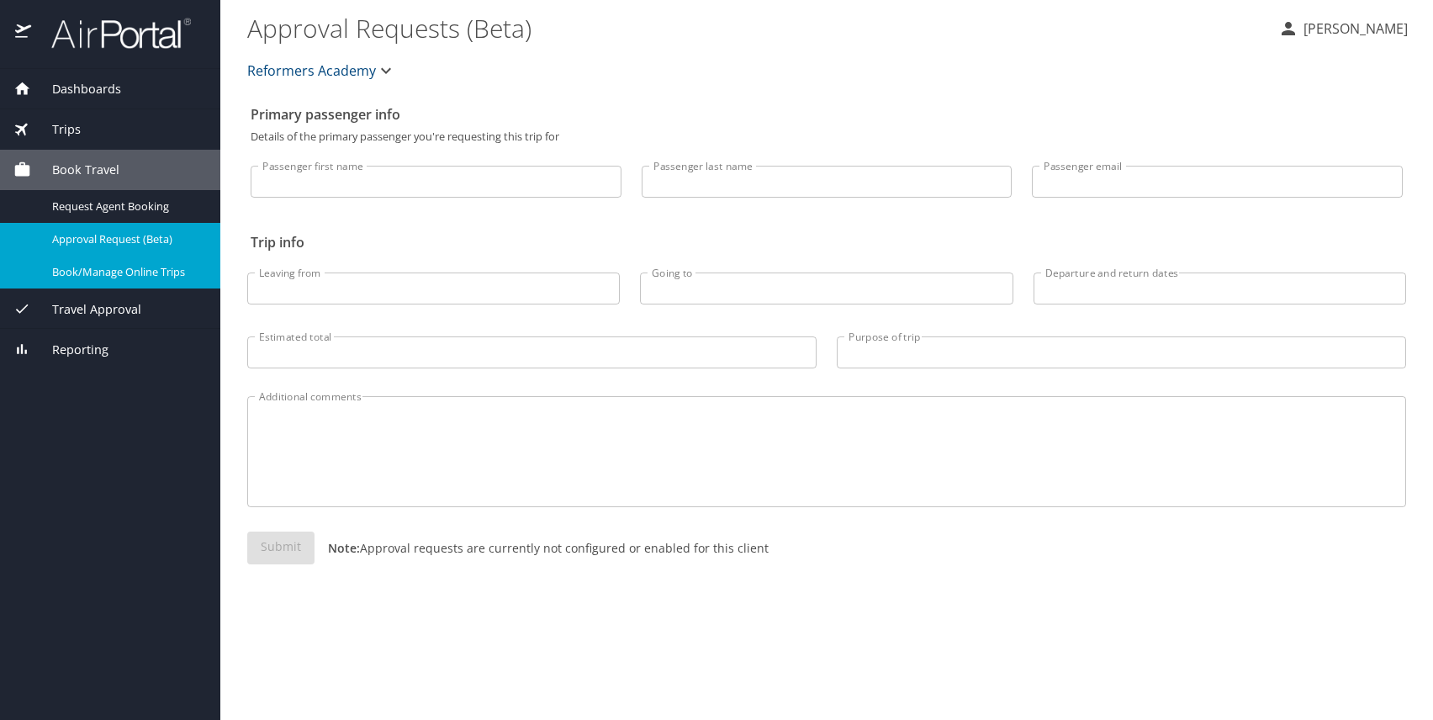
click at [103, 278] on span "Book/Manage Online Trips" at bounding box center [126, 272] width 148 height 16
